Goal: Task Accomplishment & Management: Manage account settings

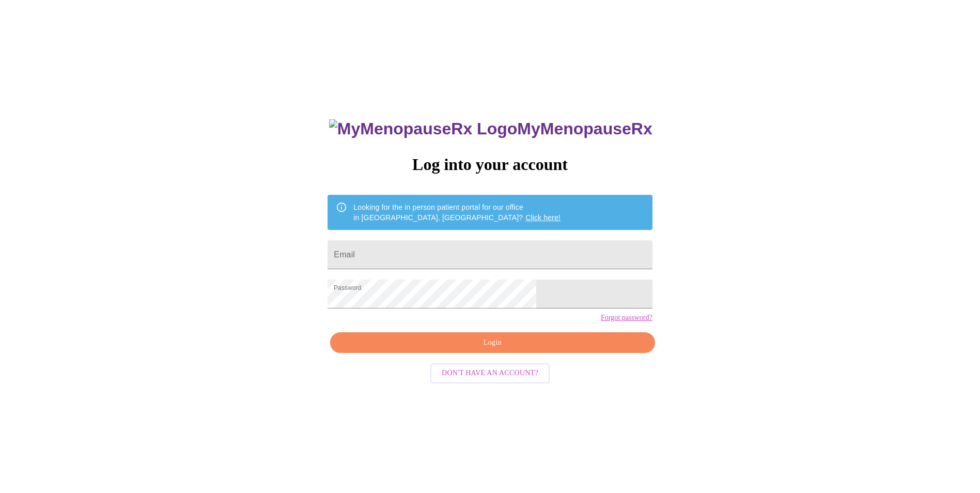
click at [489, 349] on span "Login" at bounding box center [492, 342] width 301 height 13
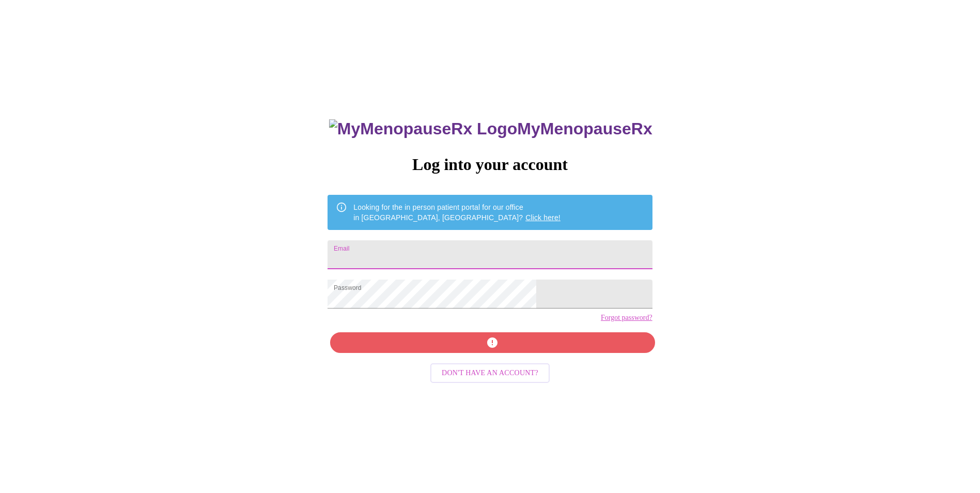
click at [475, 255] on input "Email" at bounding box center [490, 254] width 324 height 29
type input "robiana@gmail.com"
click at [506, 362] on div "MyMenopauseRx Log into your account Looking for the in person patient portal fo…" at bounding box center [489, 349] width 345 height 493
click at [494, 362] on div "MyMenopauseRx Log into your account Looking for the in person patient portal fo…" at bounding box center [489, 349] width 345 height 493
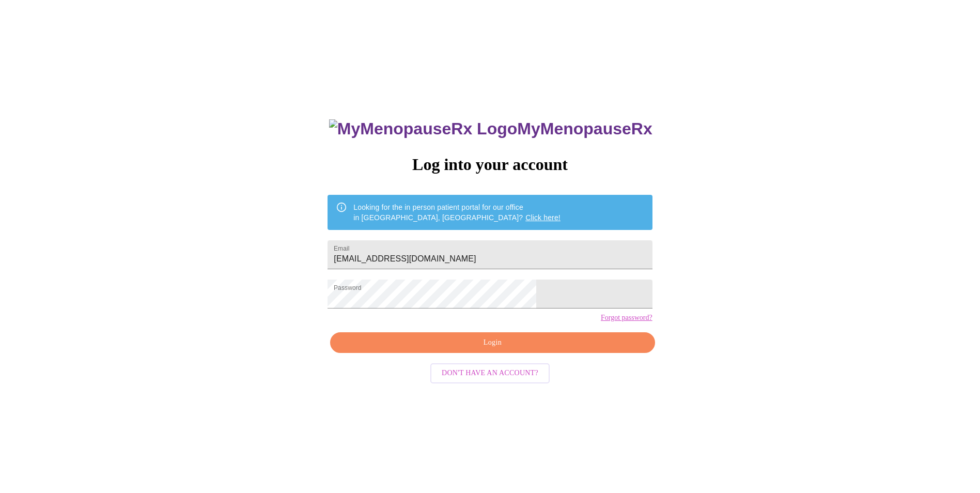
click at [682, 361] on div "MyMenopauseRx Log into your account Looking for the in person patient portal fo…" at bounding box center [490, 300] width 972 height 592
click at [528, 349] on span "Login" at bounding box center [492, 342] width 301 height 13
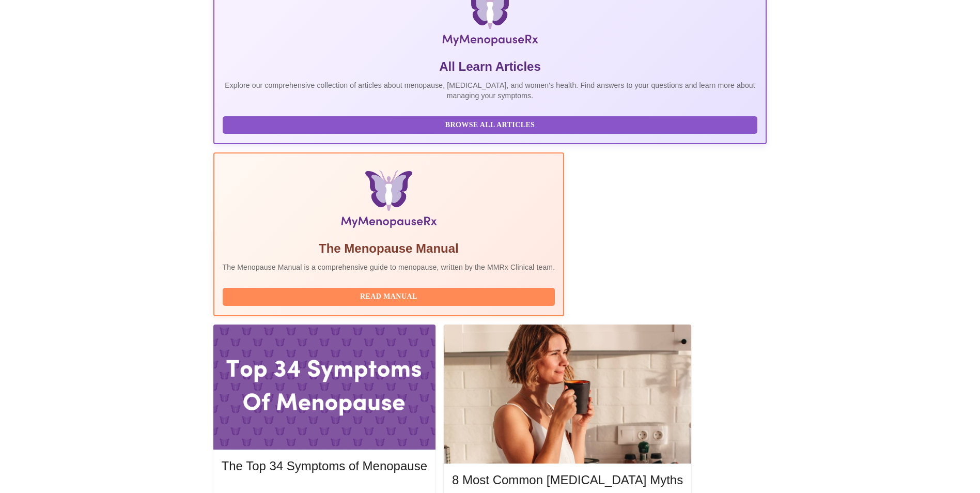
scroll to position [190, 0]
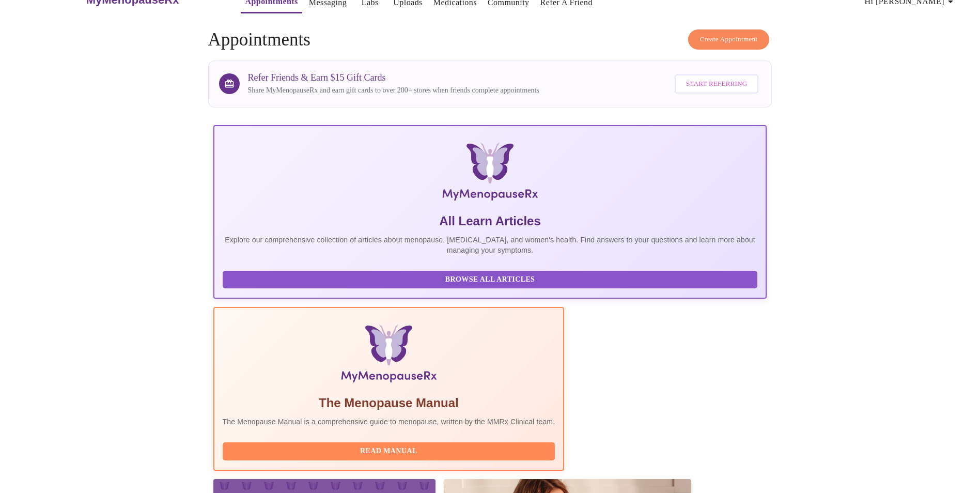
scroll to position [0, 0]
